Goal: Task Accomplishment & Management: Complete application form

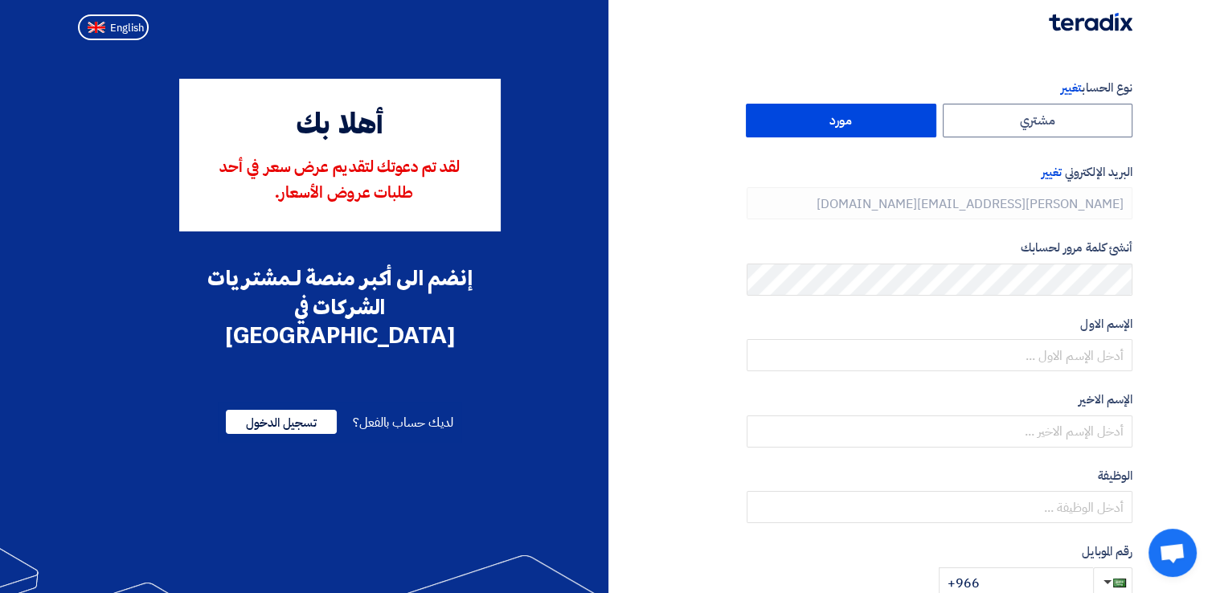
type input "[PHONE_NUMBER]"
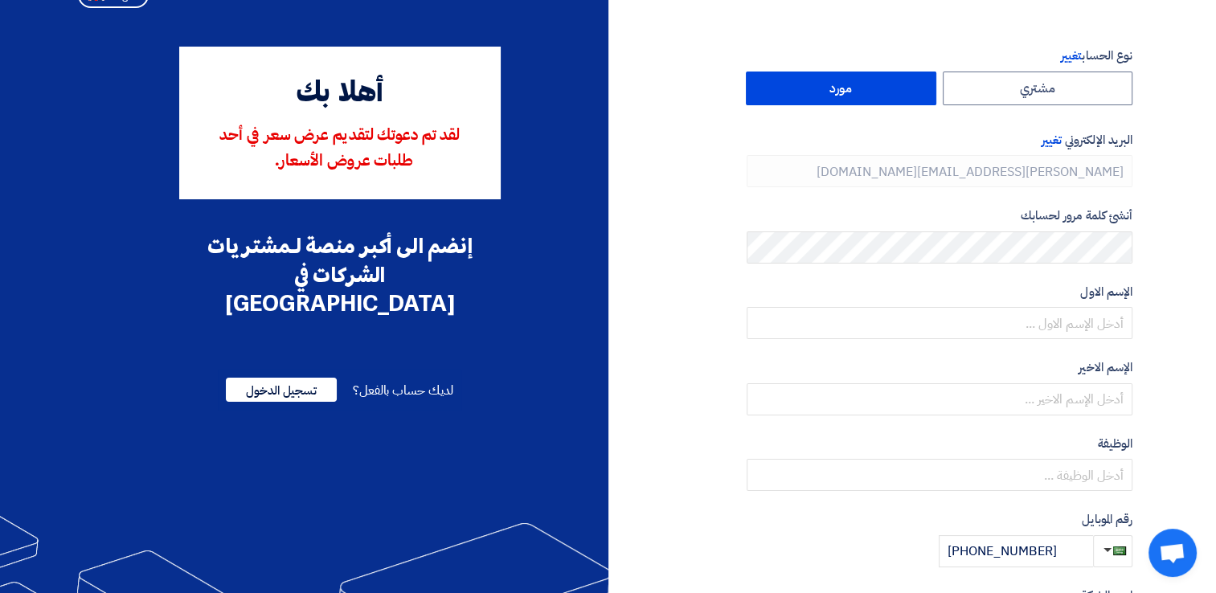
scroll to position [9, 0]
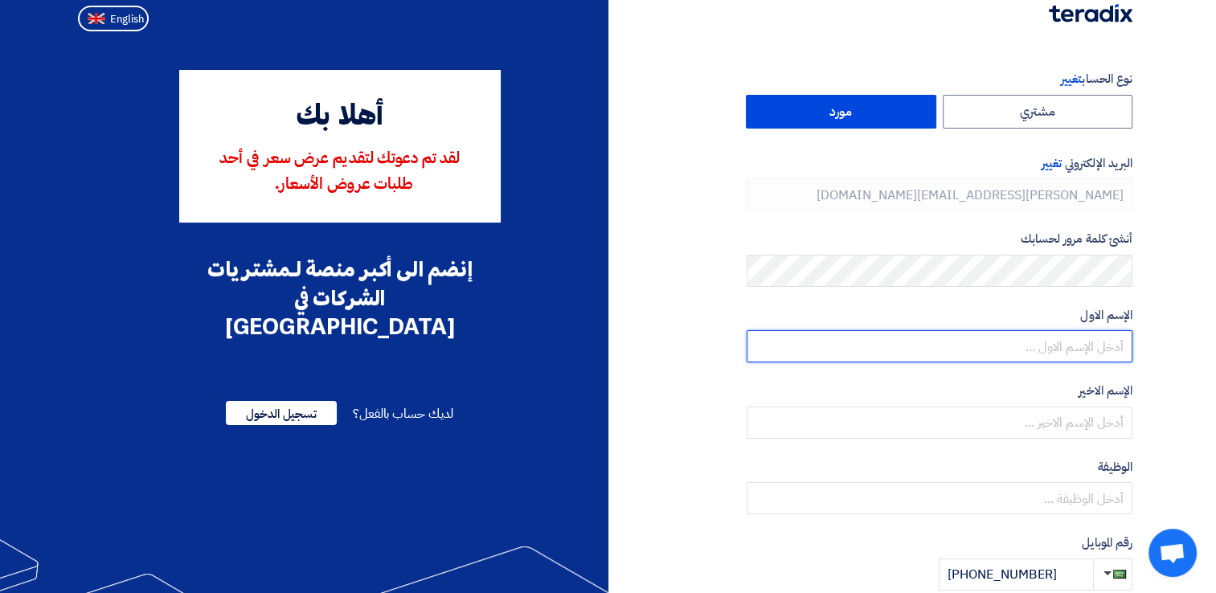
click at [1070, 333] on input "text" at bounding box center [939, 346] width 386 height 32
type input "ة"
type input "m"
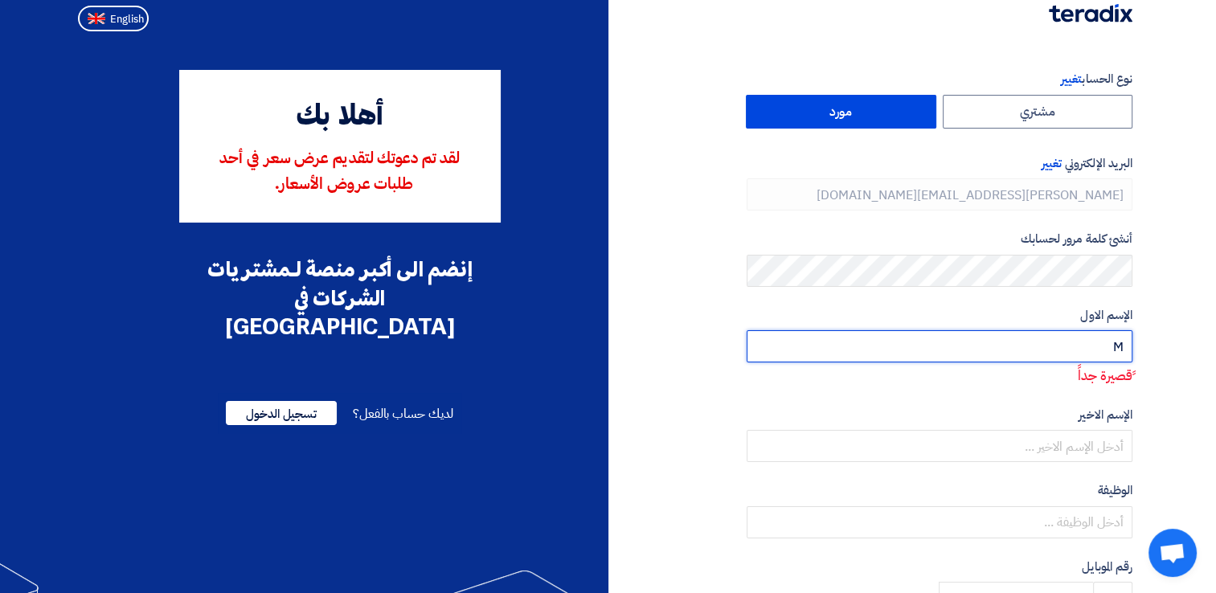
type input "M"
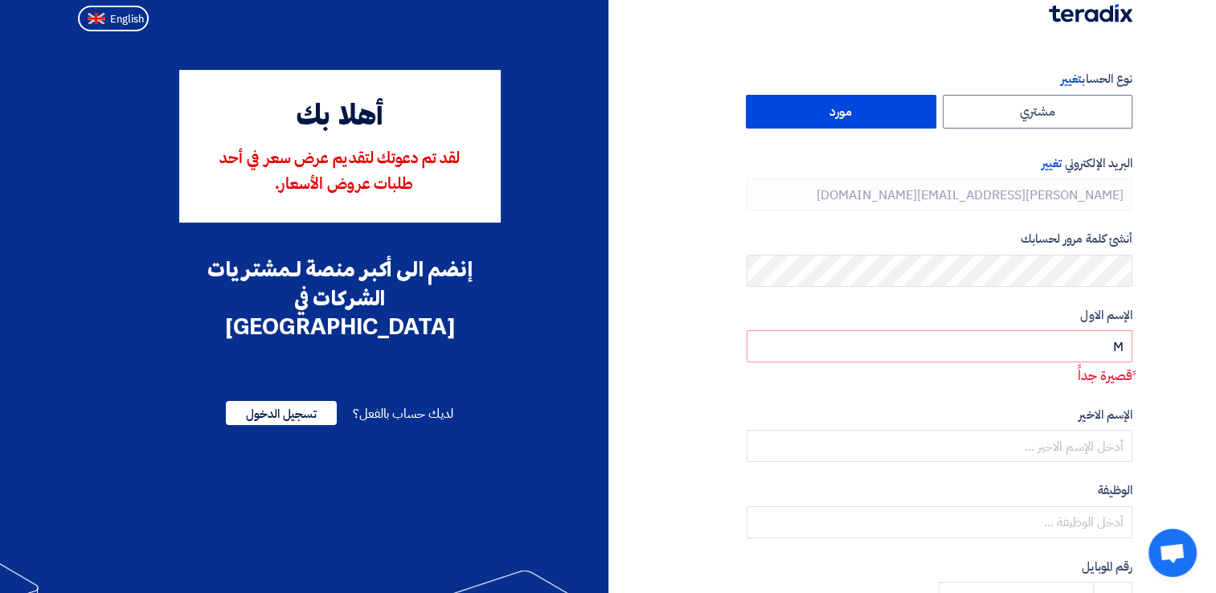
click at [740, 414] on div "نوع الحساب تغيير مشتري مورد البريد الإلكتروني تغيير [PERSON_NAME][EMAIL_ADDRESS…" at bounding box center [876, 467] width 537 height 795
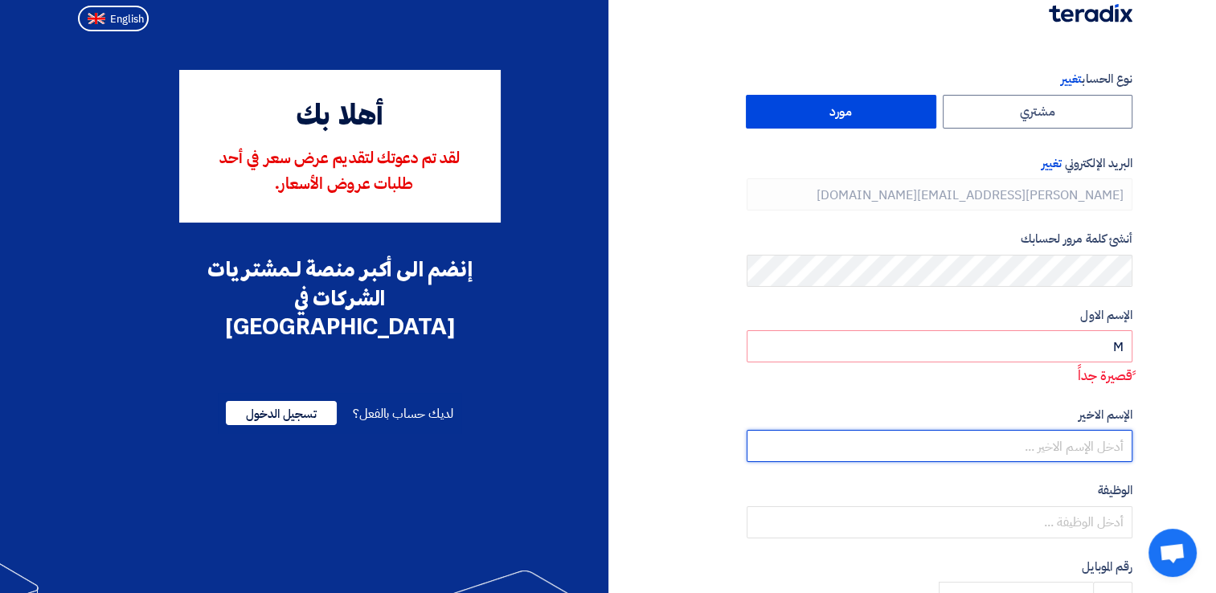
click at [822, 442] on input "text" at bounding box center [939, 446] width 386 height 32
type input "S"
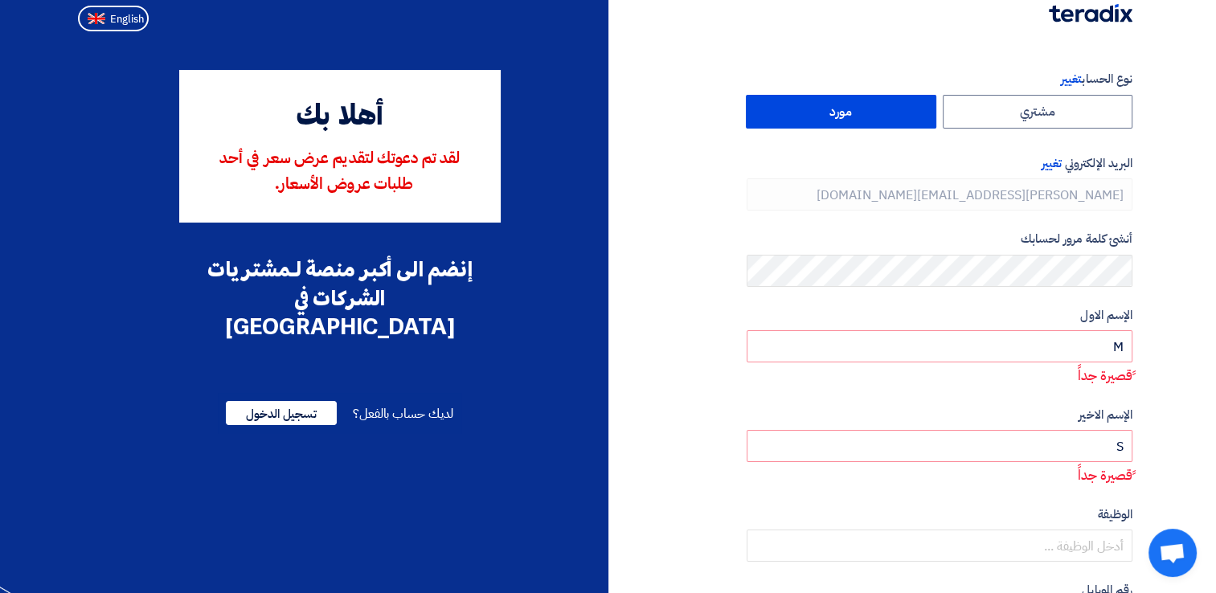
click at [859, 403] on form "نوع الحساب تغيير مشتري مورد البريد الإلكتروني تغيير [PERSON_NAME][EMAIL_ADDRESS…" at bounding box center [939, 354] width 386 height 568
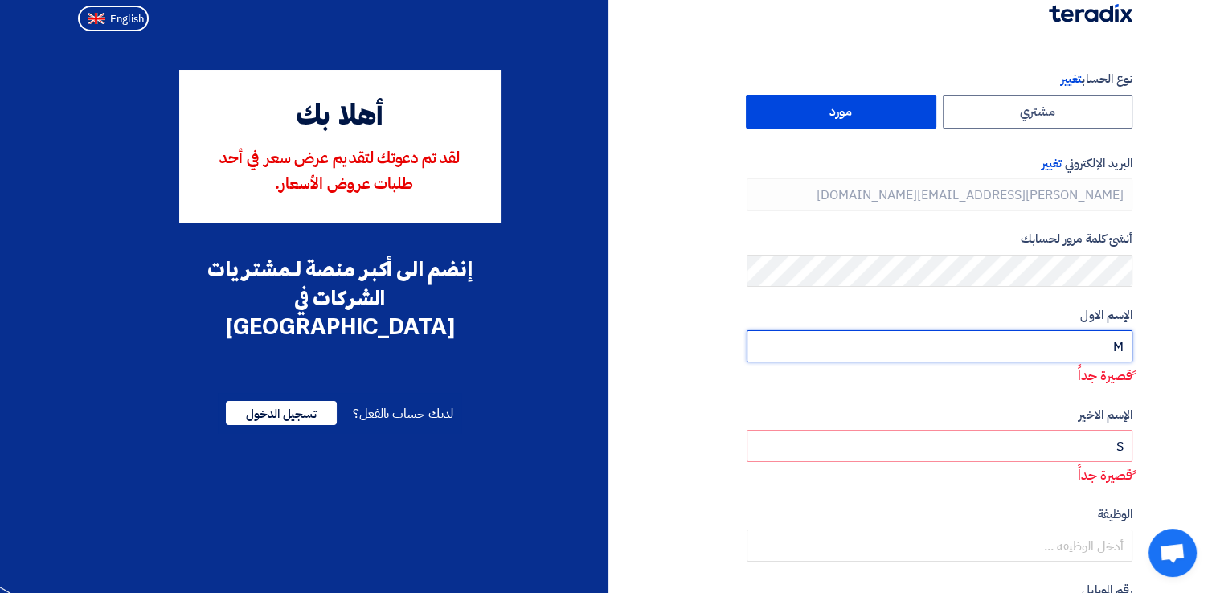
drag, startPoint x: 1093, startPoint y: 335, endPoint x: 1193, endPoint y: 319, distance: 101.7
click at [1193, 319] on section "نوع الحساب تغيير مشتري مورد البريد الإلكتروني تغيير [PERSON_NAME][EMAIL_ADDRESS…" at bounding box center [608, 479] width 1216 height 882
type input "[PERSON_NAME]"
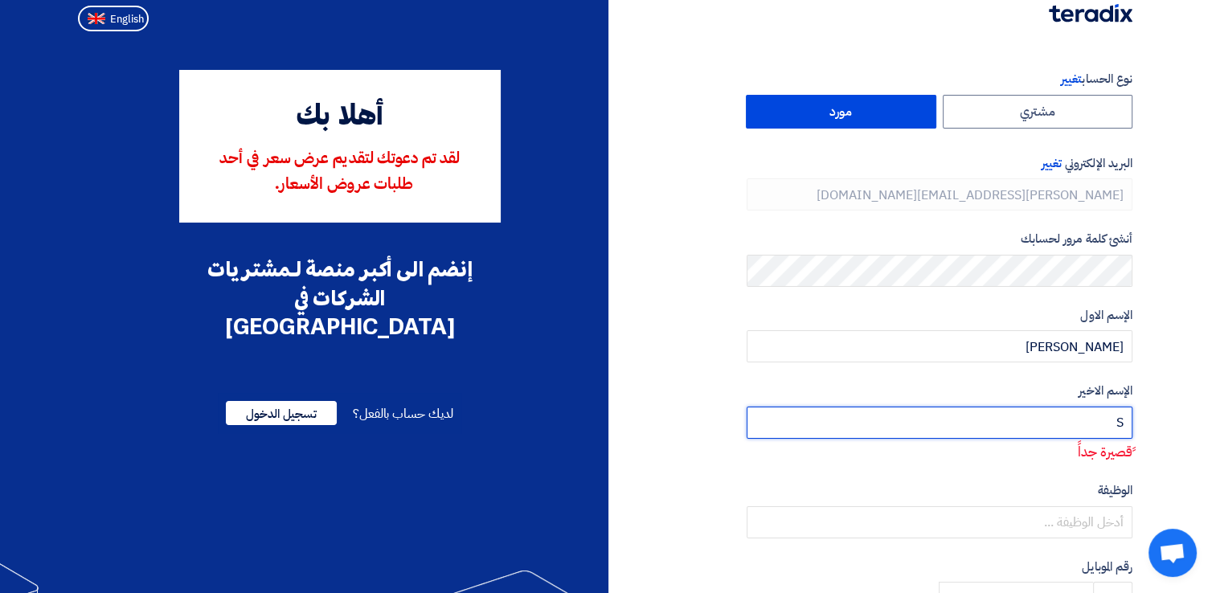
click at [1067, 419] on input "S" at bounding box center [939, 423] width 386 height 32
type input "SHAMAA"
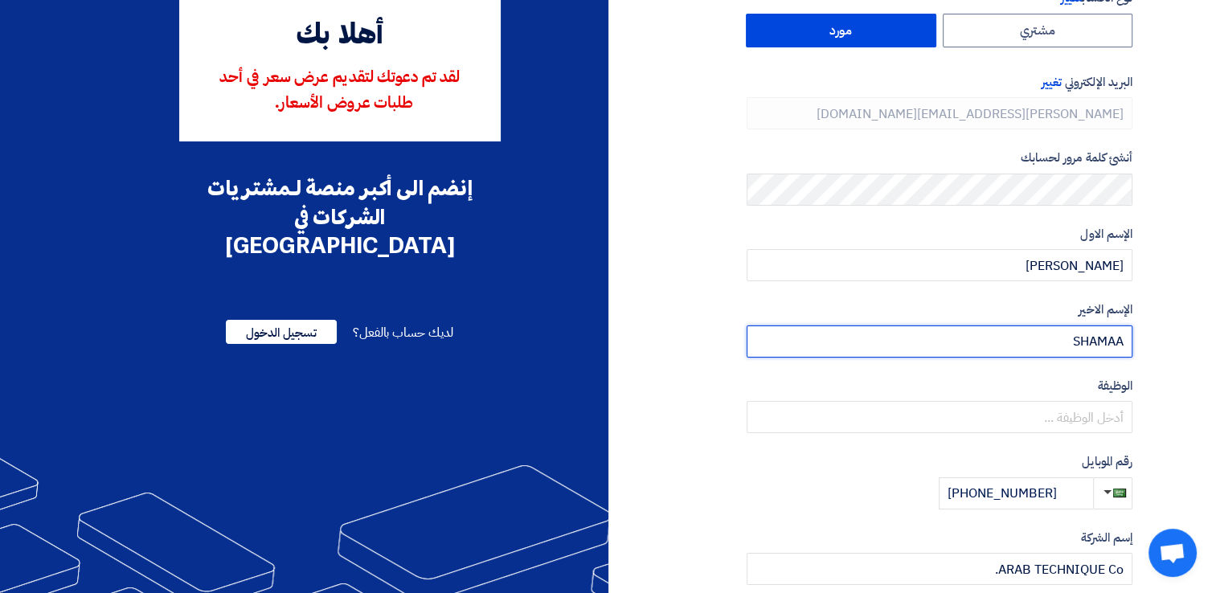
scroll to position [144, 0]
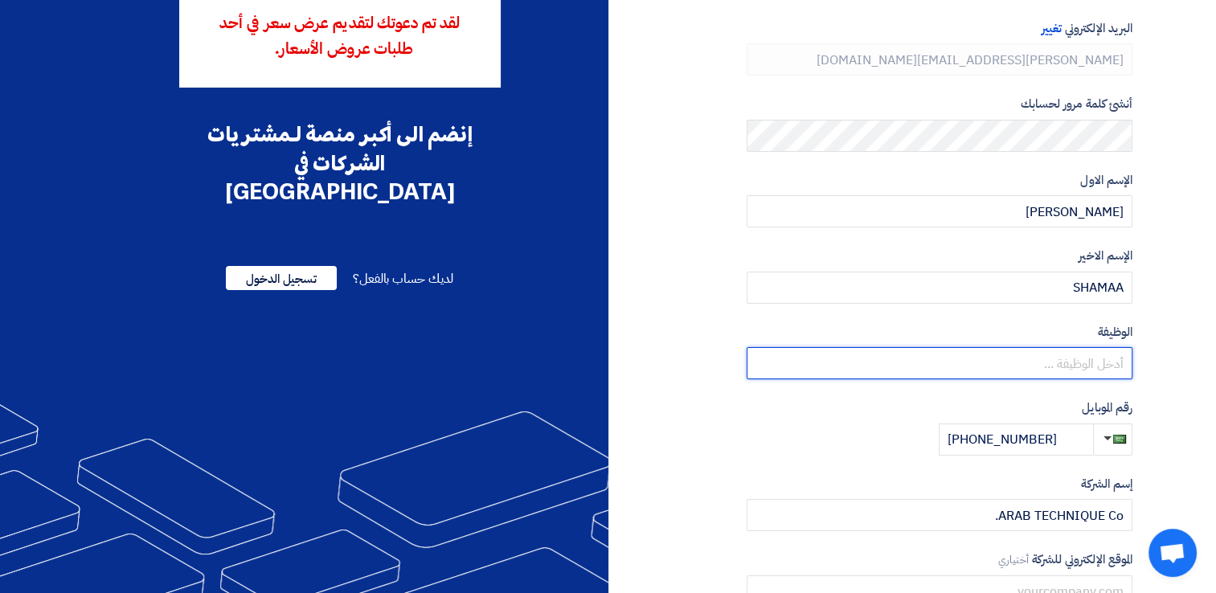
click at [1048, 352] on input "text" at bounding box center [939, 363] width 386 height 32
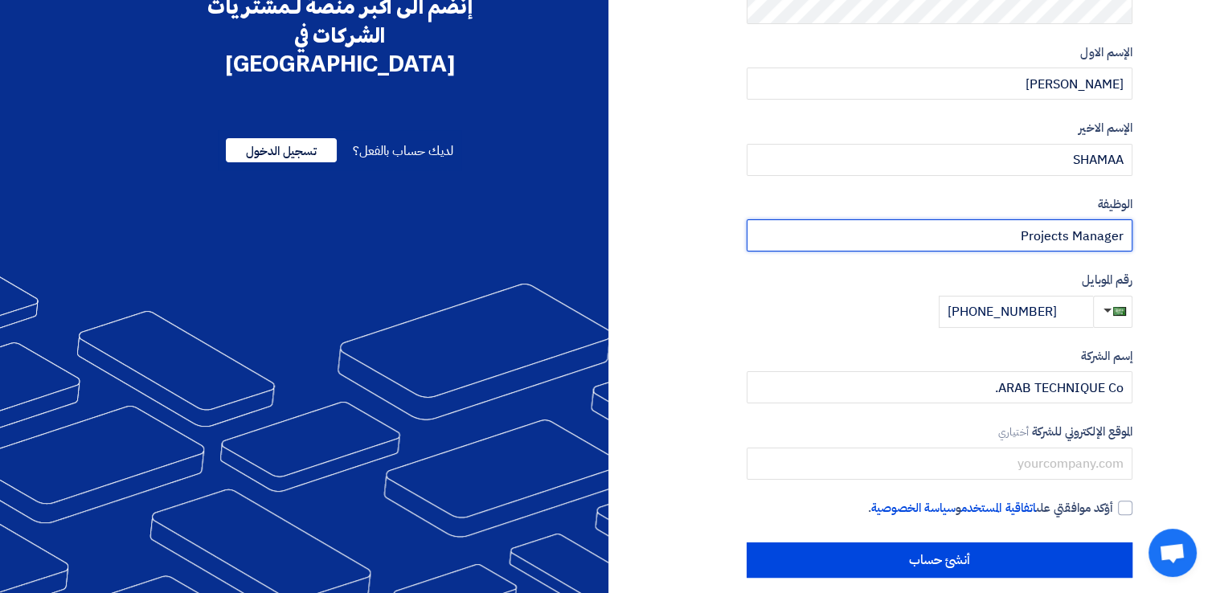
scroll to position [287, 0]
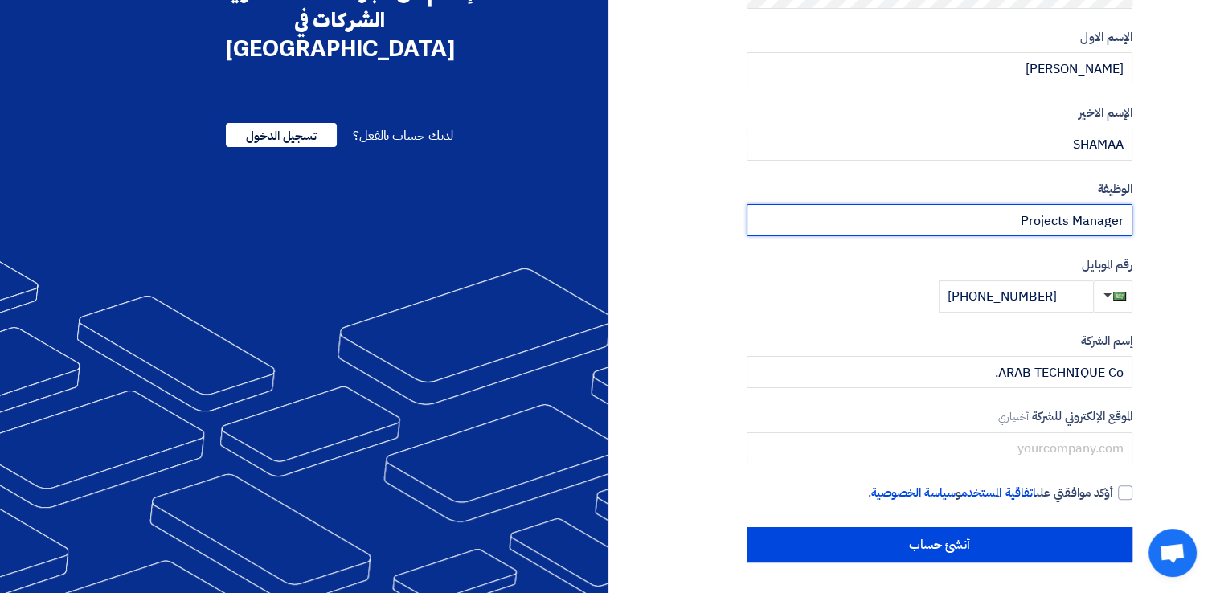
type input "Projects Manager"
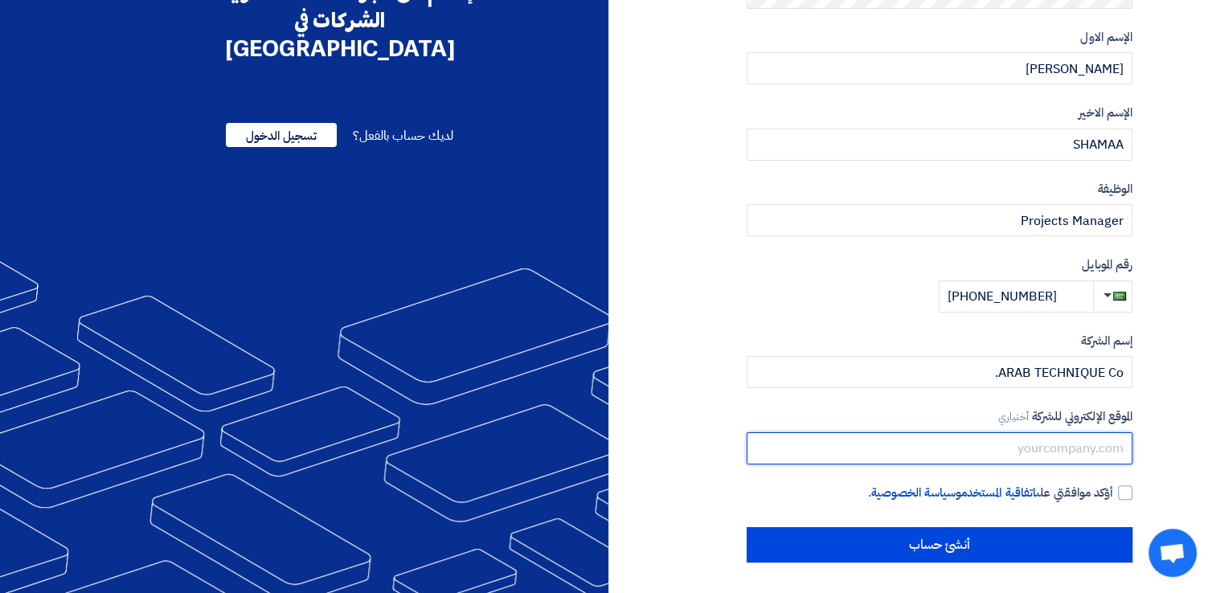
click at [1051, 452] on input "text" at bounding box center [939, 448] width 386 height 32
paste input "[URL][DOMAIN_NAME]"
type input "[URL][DOMAIN_NAME]"
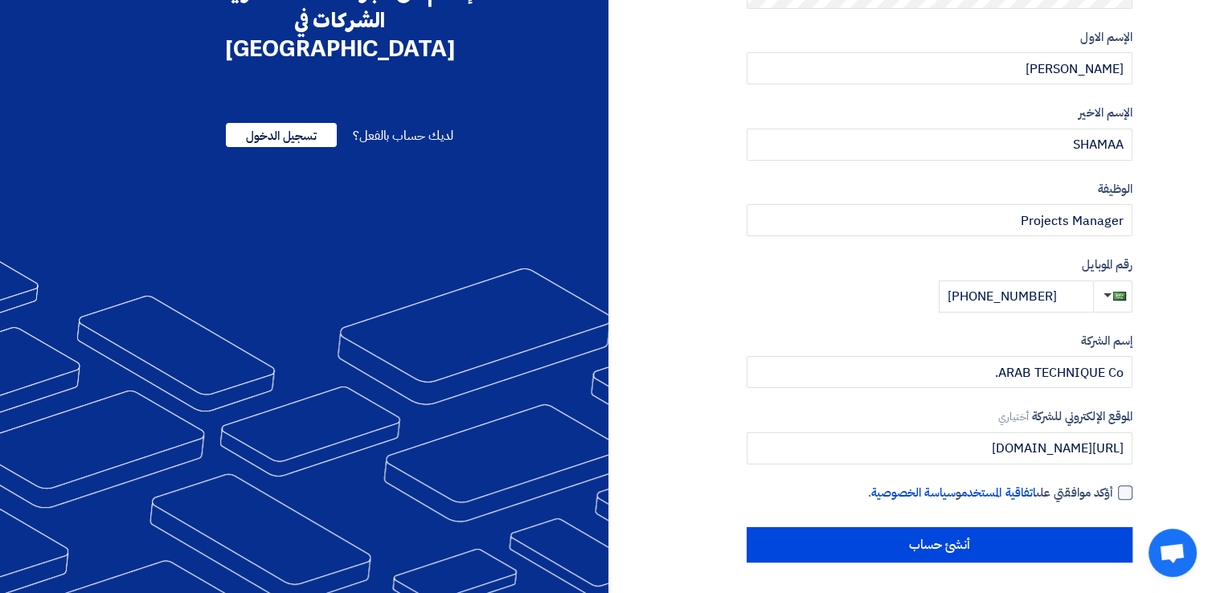
click at [1125, 500] on label "أؤكد موافقتي على اتفاقية المستخدم و سياسة الخصوصية ." at bounding box center [939, 493] width 386 height 18
click at [1113, 500] on input "أؤكد موافقتي على اتفاقية المستخدم و سياسة الخصوصية ." at bounding box center [920, 500] width 386 height 32
checkbox input "true"
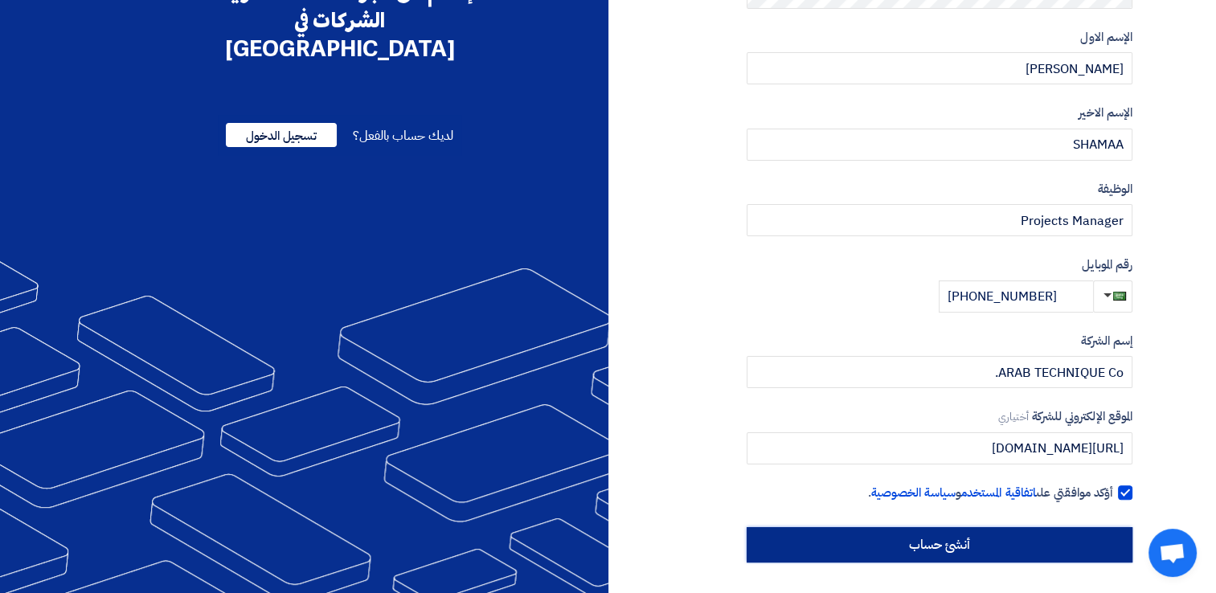
click at [946, 533] on input "أنشئ حساب" at bounding box center [939, 544] width 386 height 35
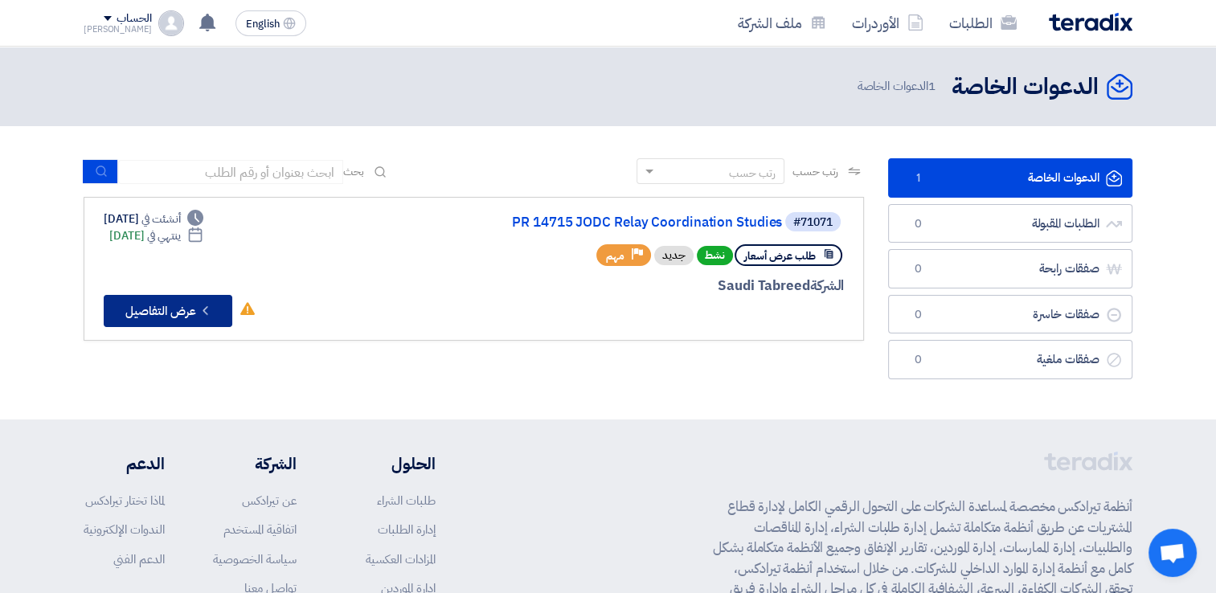
click at [190, 303] on button "Check details عرض التفاصيل" at bounding box center [168, 311] width 129 height 32
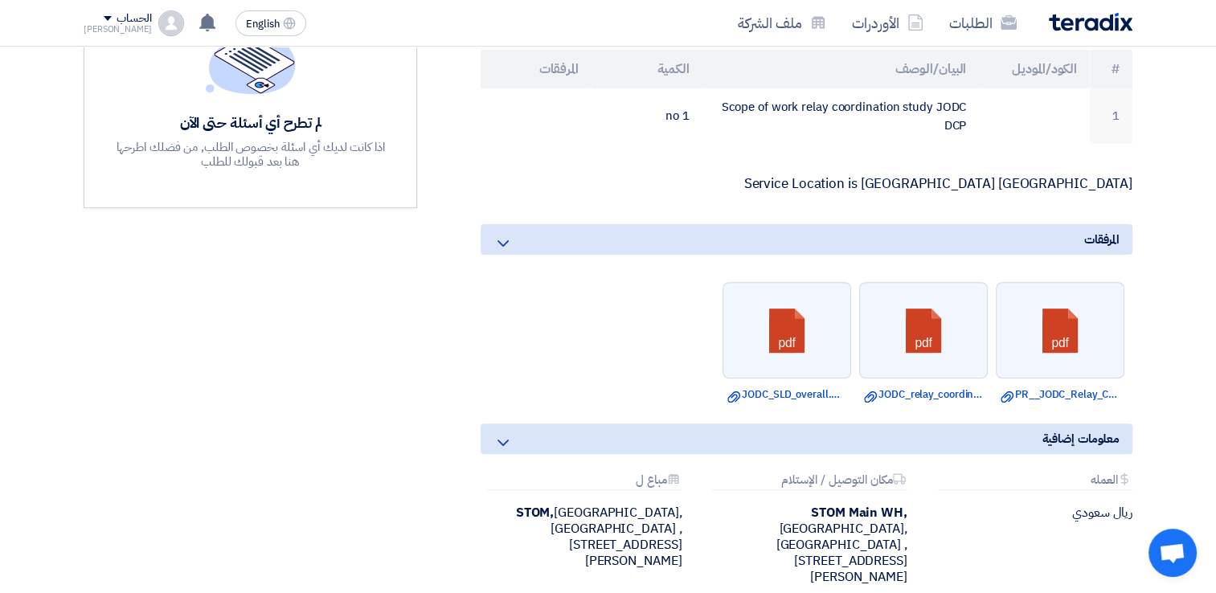
scroll to position [490, 0]
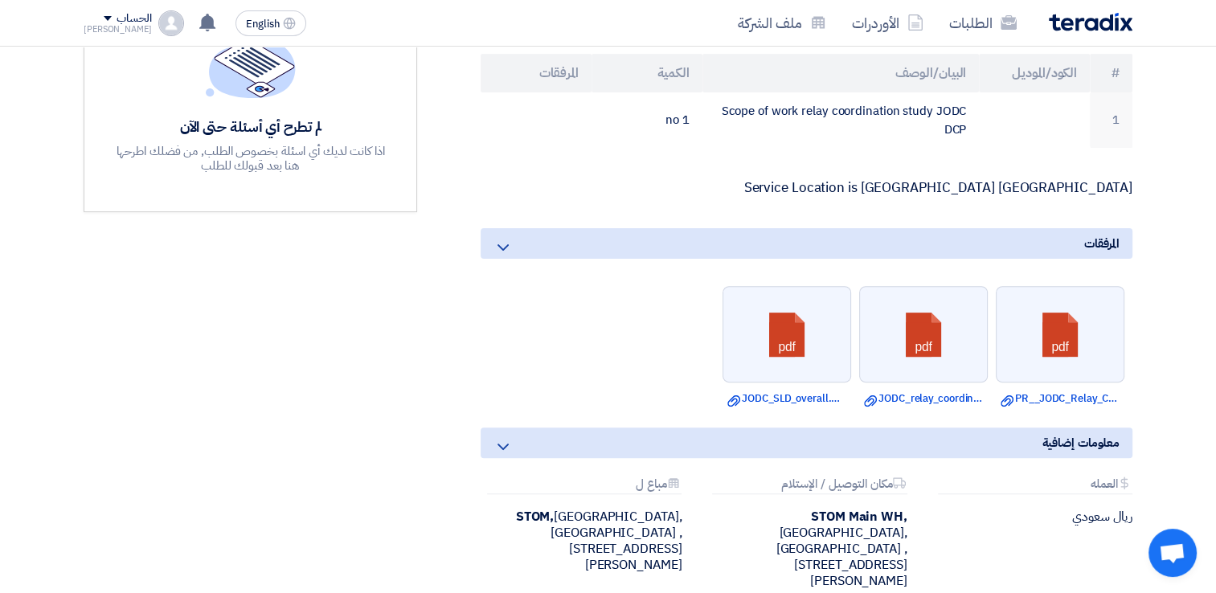
drag, startPoint x: 788, startPoint y: 341, endPoint x: 697, endPoint y: 331, distance: 92.1
click at [697, 331] on ul "pdf Download file PR__JODC_Relay_Coordination.pdf pdf Download file JODC_relay_…" at bounding box center [806, 346] width 652 height 137
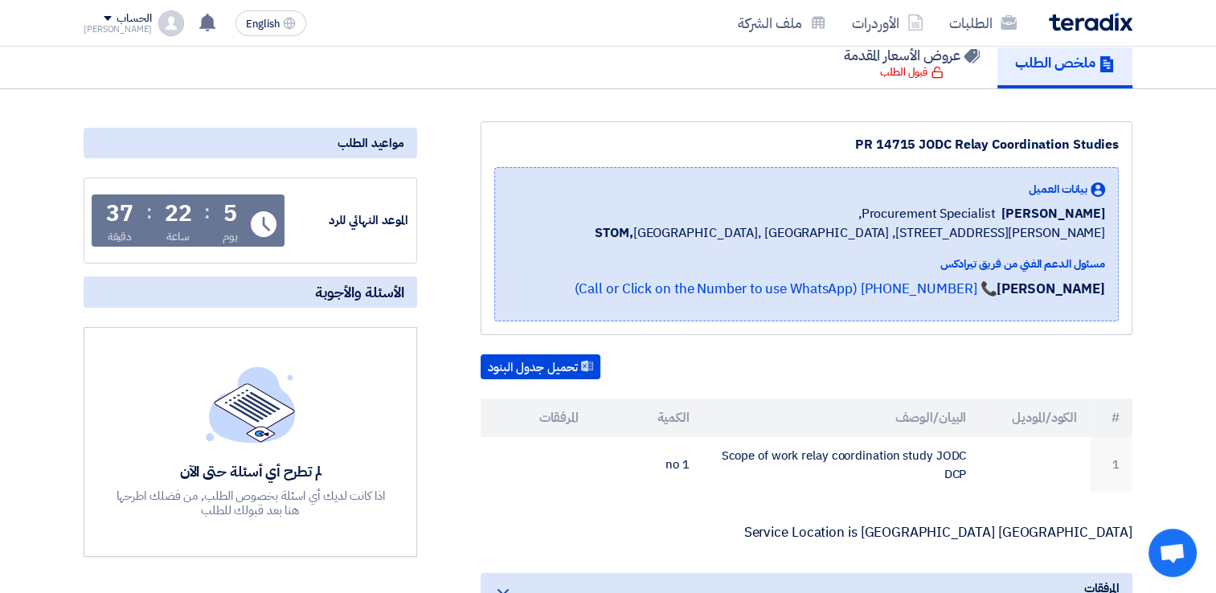
scroll to position [166, 0]
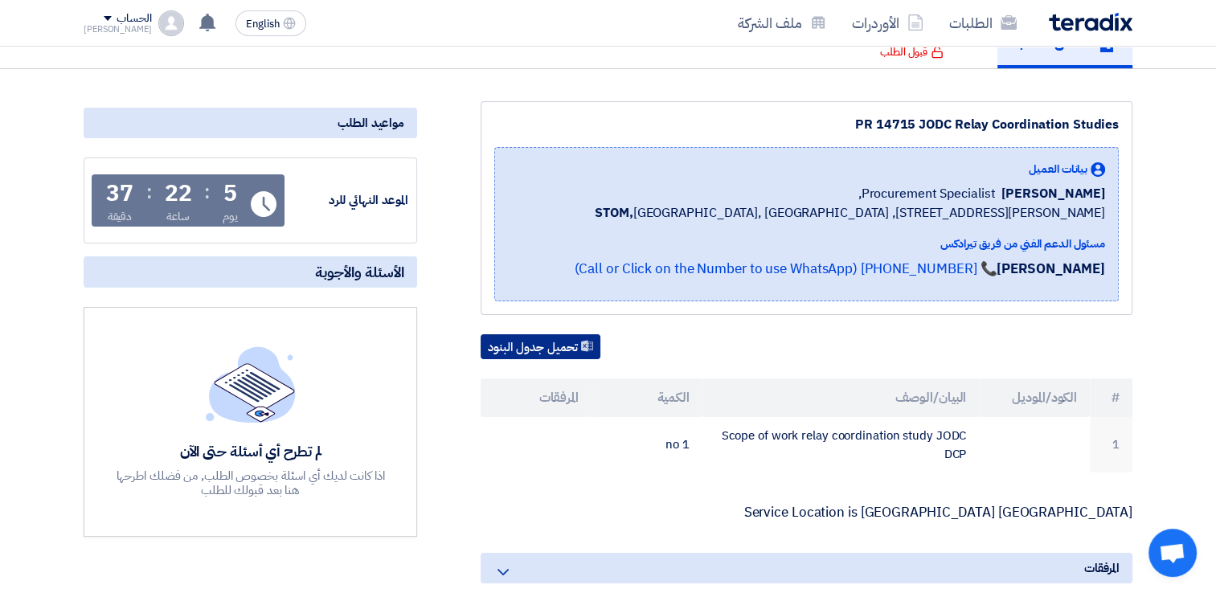
click at [533, 358] on button "تحميل جدول البنود" at bounding box center [540, 347] width 120 height 26
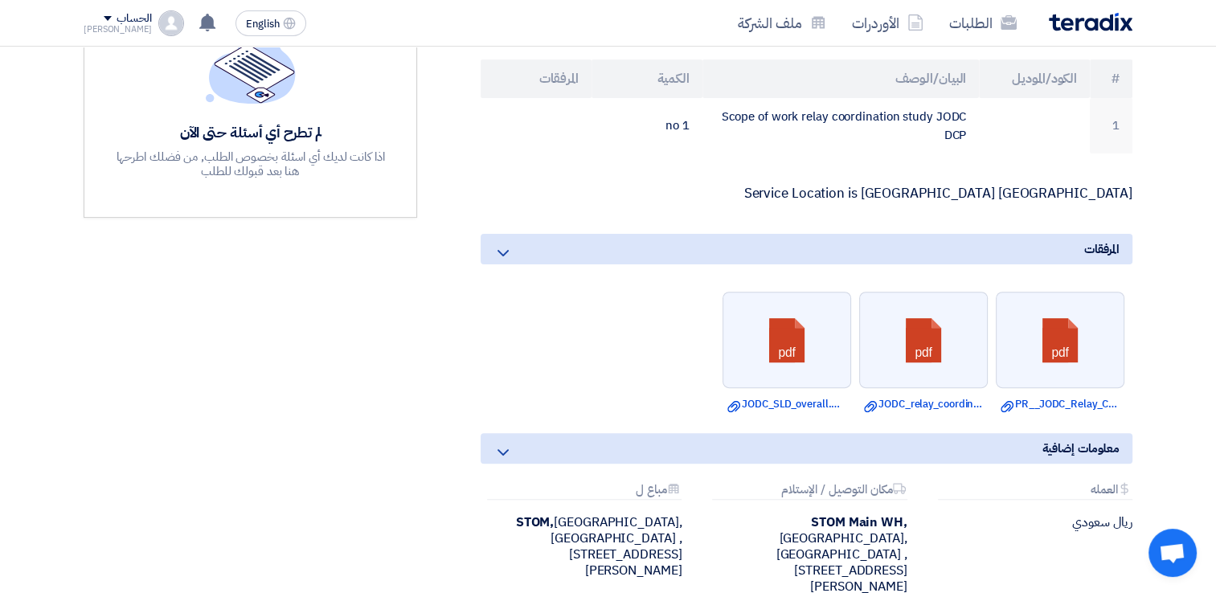
scroll to position [537, 0]
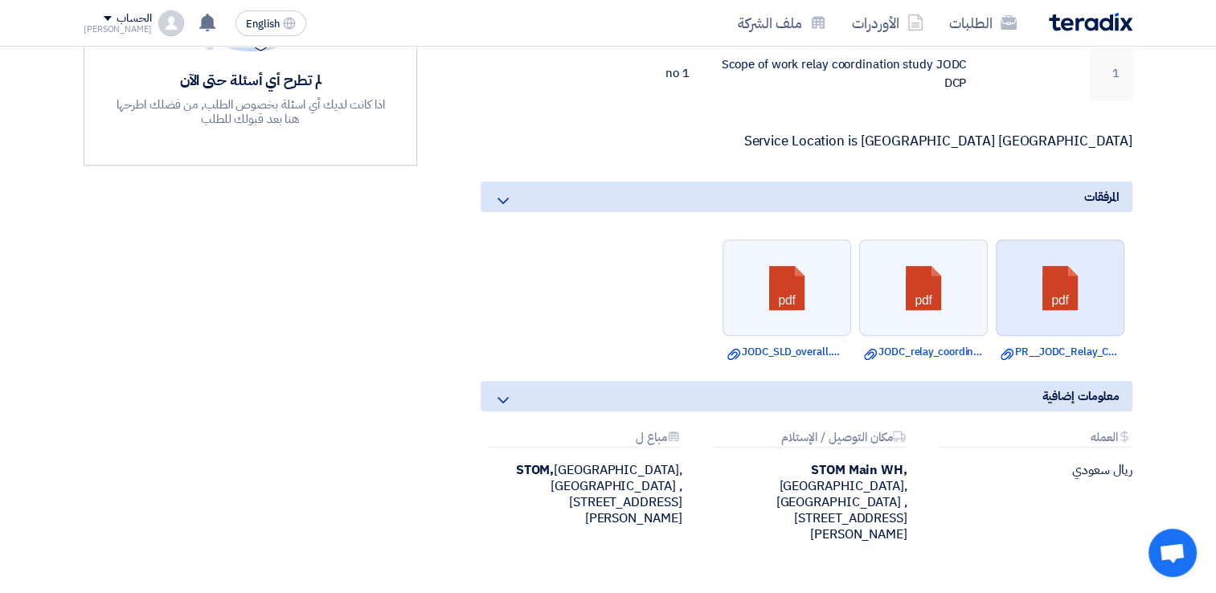
click at [1089, 296] on link at bounding box center [1060, 288] width 129 height 96
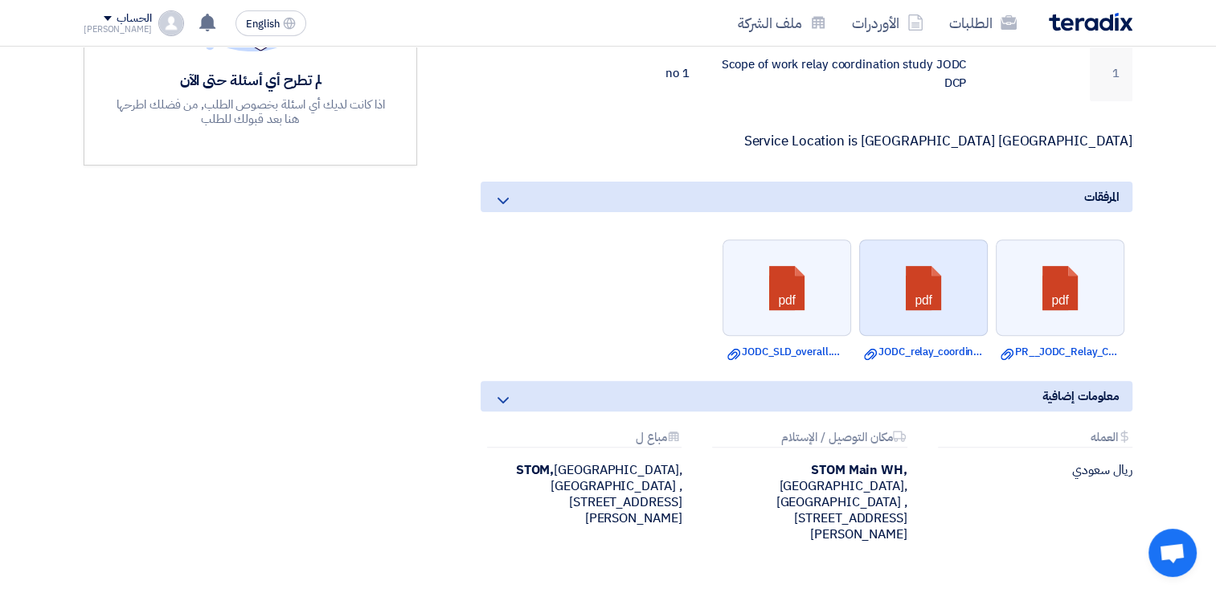
click at [929, 320] on link at bounding box center [924, 288] width 129 height 96
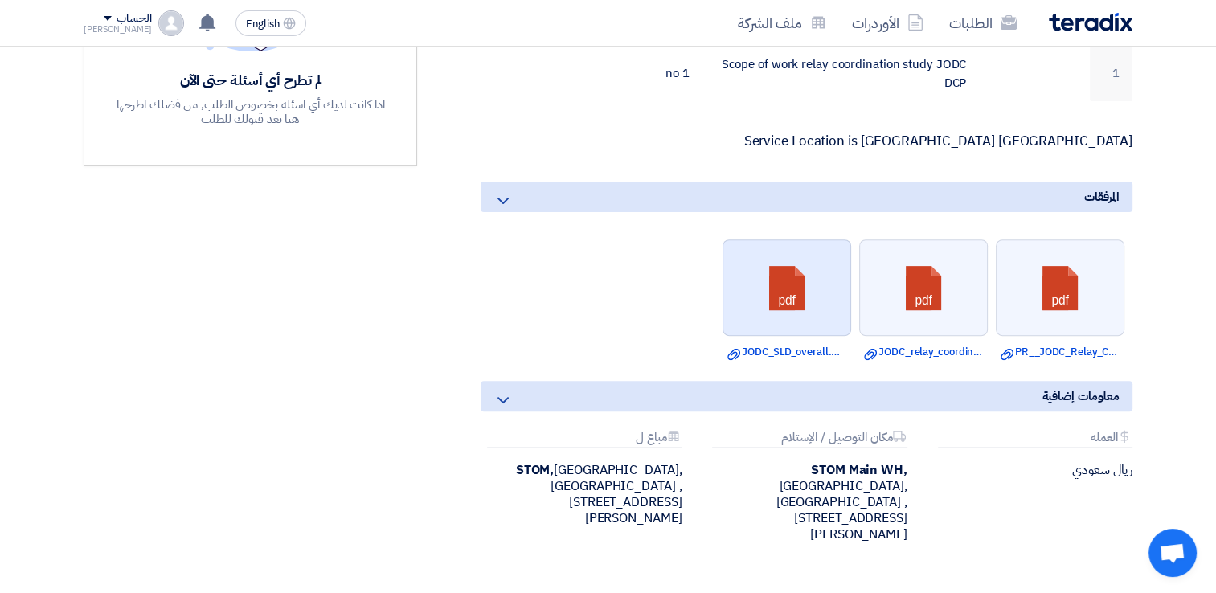
click at [762, 314] on link at bounding box center [787, 288] width 129 height 96
